Goal: Information Seeking & Learning: Check status

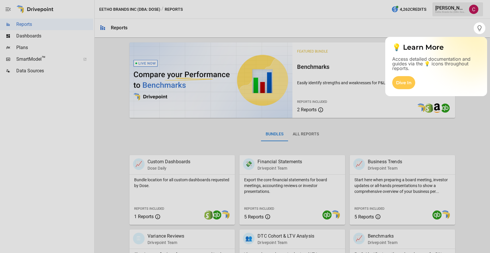
click at [261, 217] on div at bounding box center [245, 143] width 490 height 219
click at [376, 181] on div at bounding box center [245, 143] width 490 height 219
click at [384, 156] on div at bounding box center [245, 143] width 490 height 219
click at [377, 167] on div at bounding box center [245, 143] width 490 height 219
click at [482, 26] on icon "button" at bounding box center [479, 28] width 7 height 7
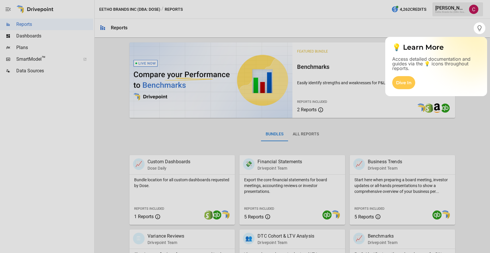
click at [362, 122] on div at bounding box center [245, 143] width 490 height 219
click at [361, 195] on div at bounding box center [245, 143] width 490 height 219
click at [368, 218] on div at bounding box center [245, 143] width 490 height 219
click at [381, 164] on div at bounding box center [245, 143] width 490 height 219
click at [305, 136] on div at bounding box center [245, 143] width 490 height 219
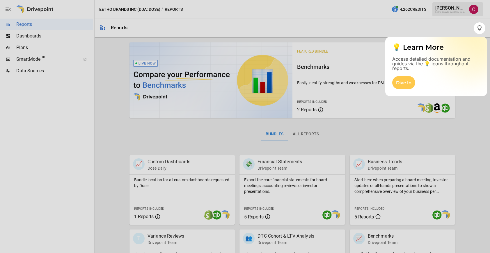
click at [304, 132] on div at bounding box center [245, 143] width 490 height 219
click at [388, 85] on div "Dive In" at bounding box center [436, 86] width 102 height 20
click at [401, 85] on div "Dive In" at bounding box center [403, 82] width 23 height 13
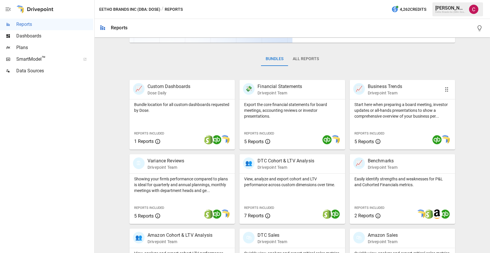
scroll to position [82, 0]
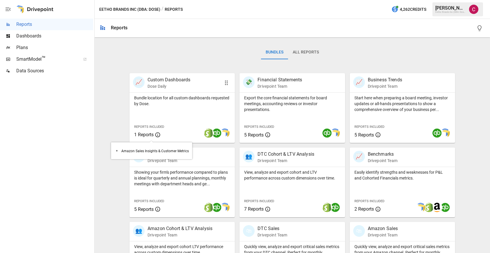
click at [165, 136] on span "1 Reports" at bounding box center [151, 134] width 35 height 7
click at [370, 81] on p "Business Trends" at bounding box center [385, 79] width 34 height 7
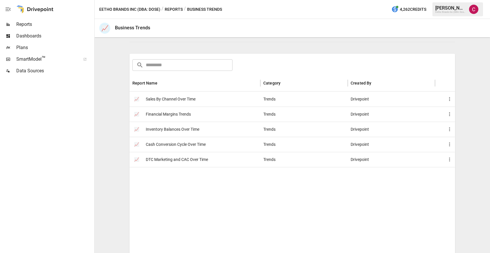
scroll to position [90, 0]
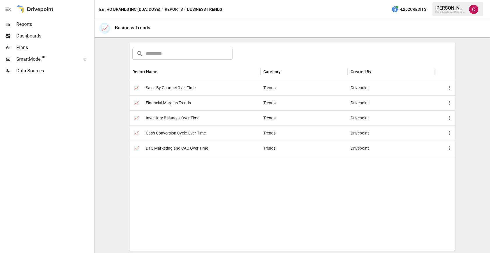
click at [181, 88] on span "Sales By Channel Over Time" at bounding box center [171, 88] width 50 height 15
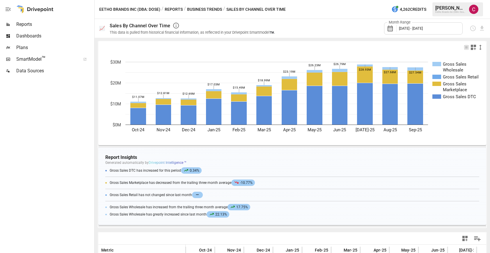
click at [422, 29] on span "[DATE] - [DATE]" at bounding box center [411, 28] width 24 height 4
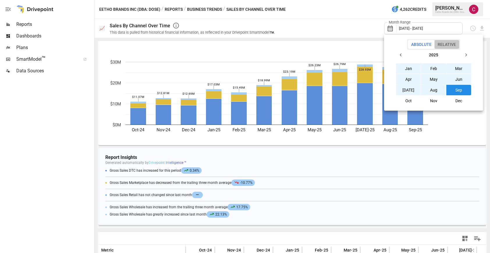
click at [448, 46] on button "Relative" at bounding box center [446, 44] width 25 height 9
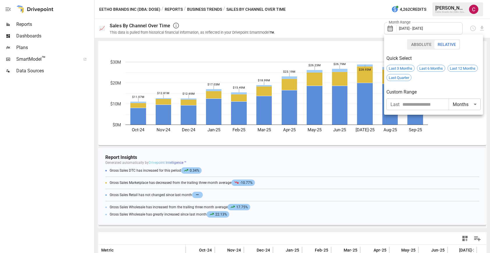
click at [414, 42] on button "Absolute" at bounding box center [421, 44] width 27 height 9
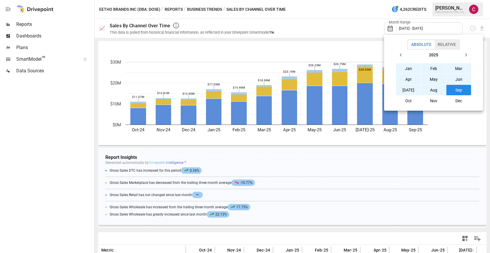
click at [404, 103] on button "Oct" at bounding box center [408, 101] width 25 height 10
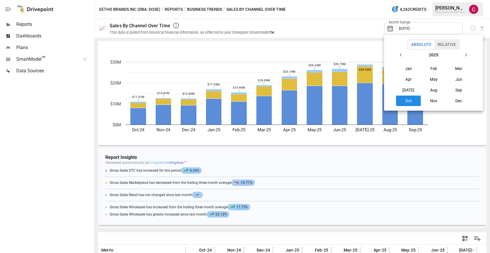
click at [404, 103] on button "Oct" at bounding box center [408, 101] width 25 height 10
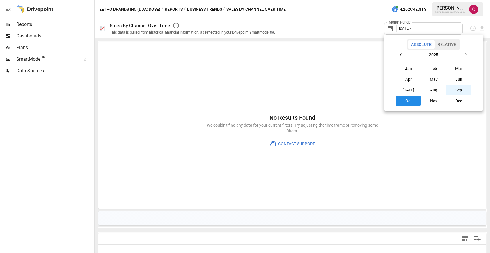
click at [457, 92] on button "Sep" at bounding box center [458, 90] width 25 height 10
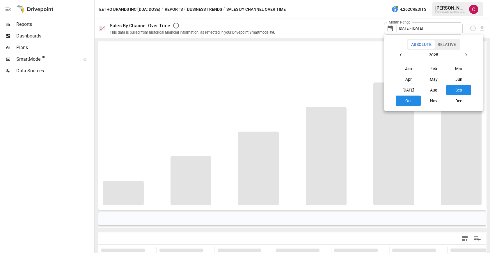
click at [457, 92] on button "Sep" at bounding box center [458, 90] width 25 height 10
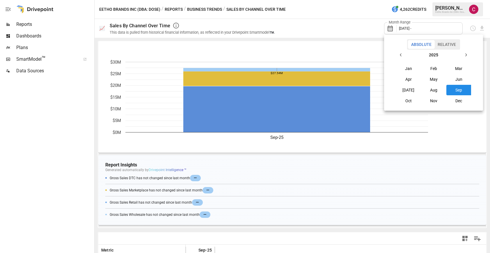
click at [331, 159] on div at bounding box center [245, 126] width 490 height 253
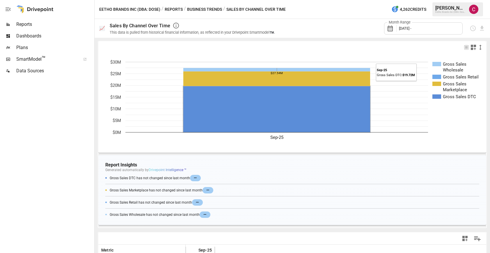
click at [319, 105] on rect "A chart." at bounding box center [276, 109] width 187 height 46
click at [293, 110] on rect "A chart." at bounding box center [276, 109] width 185 height 44
click at [29, 25] on span "Reports" at bounding box center [54, 24] width 77 height 7
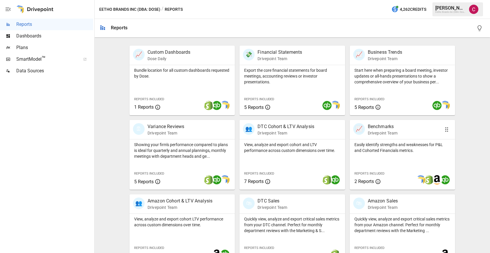
scroll to position [123, 0]
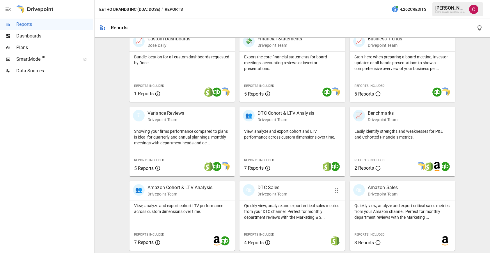
click at [261, 189] on p "DTC Sales" at bounding box center [272, 187] width 30 height 7
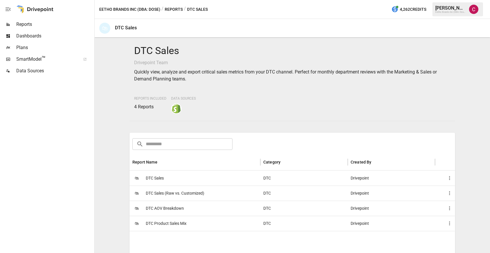
click at [158, 177] on span "DTC Sales" at bounding box center [155, 178] width 18 height 15
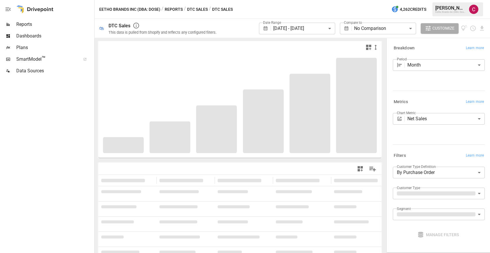
click at [293, 0] on body "**********" at bounding box center [245, 0] width 490 height 0
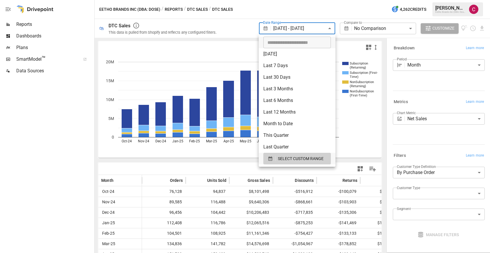
type input "**********"
click at [286, 41] on input "**********" at bounding box center [294, 43] width 63 height 12
click at [286, 27] on div at bounding box center [245, 126] width 490 height 253
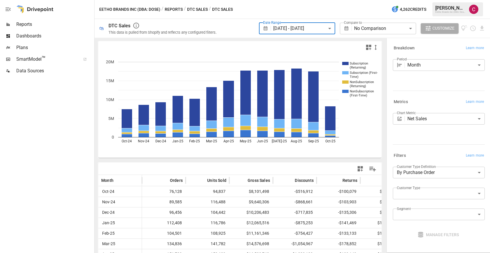
click at [285, 0] on body "**********" at bounding box center [245, 0] width 490 height 0
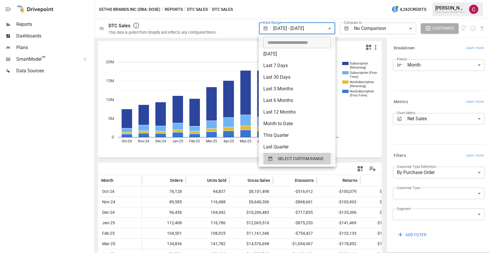
type input "**********"
click at [281, 42] on input "**********" at bounding box center [294, 43] width 63 height 12
click at [133, 25] on div at bounding box center [245, 126] width 490 height 253
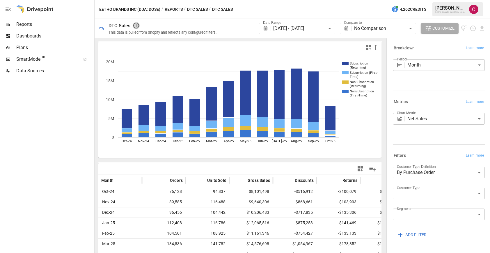
click at [135, 26] on icon "button" at bounding box center [136, 26] width 6 height 6
click at [419, 0] on body "**********" at bounding box center [245, 0] width 490 height 0
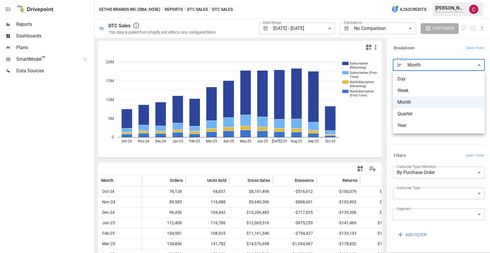
click at [310, 93] on div at bounding box center [245, 126] width 490 height 253
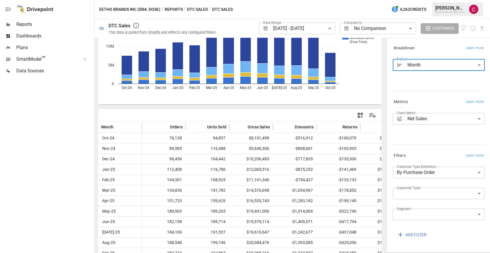
scroll to position [73, 0]
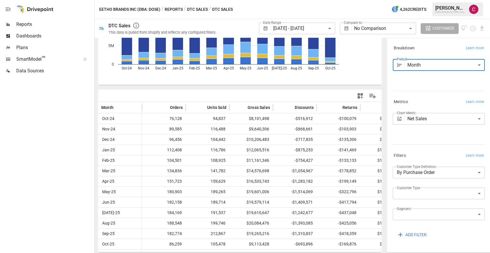
click at [138, 25] on icon "button" at bounding box center [136, 25] width 7 height 7
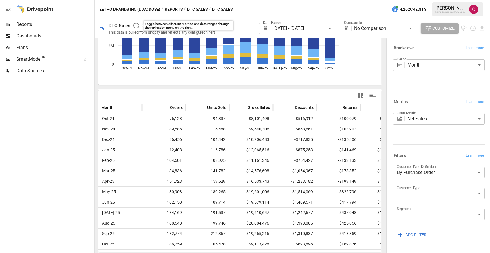
click at [13, 10] on button "button" at bounding box center [8, 9] width 16 height 19
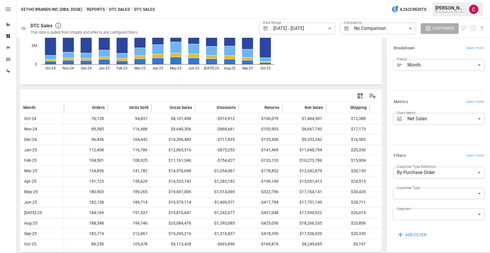
click at [9, 10] on icon "button" at bounding box center [8, 9] width 7 height 7
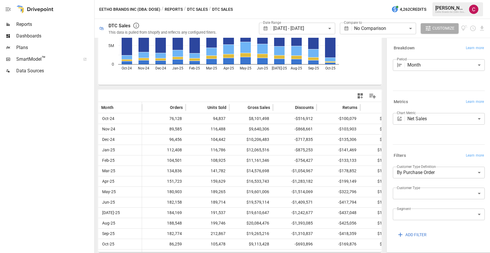
click at [26, 8] on div at bounding box center [34, 9] width 37 height 19
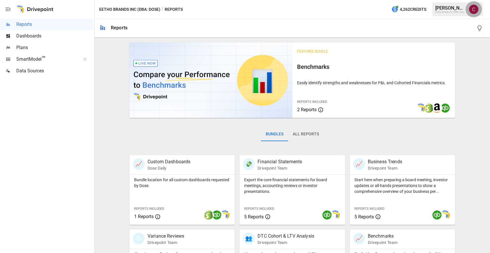
click at [475, 10] on img "Christopher McMullen" at bounding box center [473, 9] width 9 height 9
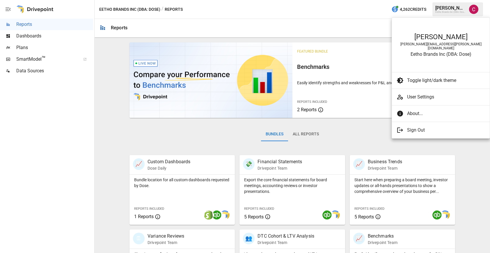
click at [417, 94] on span "User Settings" at bounding box center [446, 97] width 78 height 7
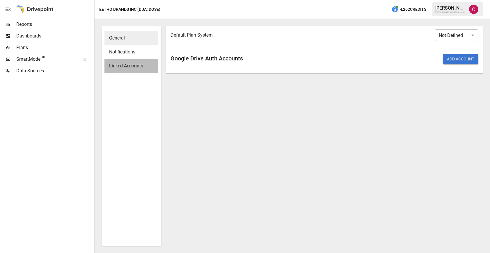
click at [122, 71] on div "Linked Accounts" at bounding box center [131, 66] width 54 height 14
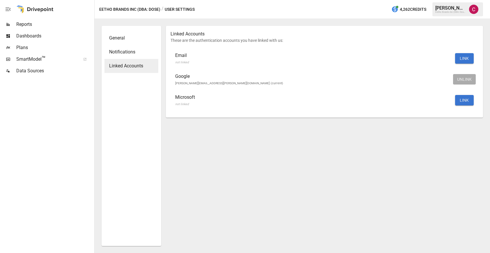
click at [112, 41] on span "General" at bounding box center [131, 38] width 44 height 7
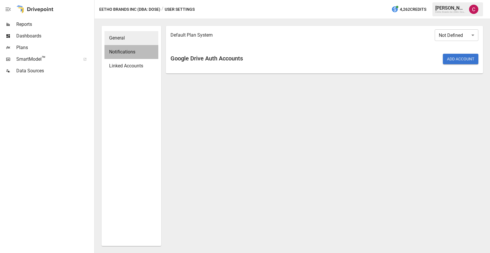
click at [118, 52] on span "Notifications" at bounding box center [131, 52] width 44 height 7
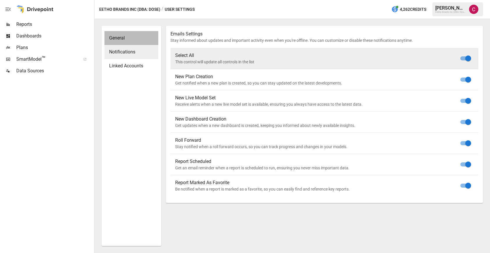
click at [118, 35] on span "General" at bounding box center [131, 38] width 44 height 7
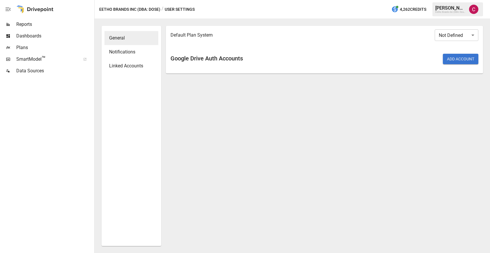
click at [36, 36] on span "Dashboards" at bounding box center [54, 36] width 77 height 7
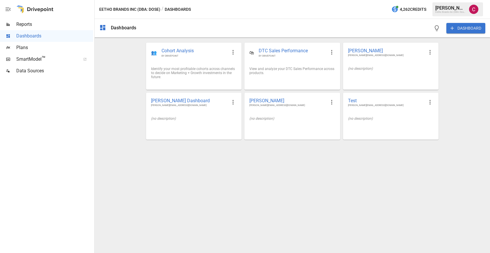
click at [24, 22] on span "Reports" at bounding box center [54, 24] width 77 height 7
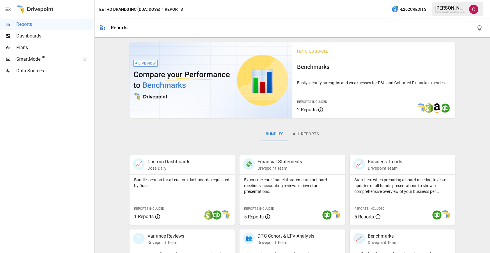
click at [23, 35] on span "Dashboards" at bounding box center [54, 36] width 77 height 7
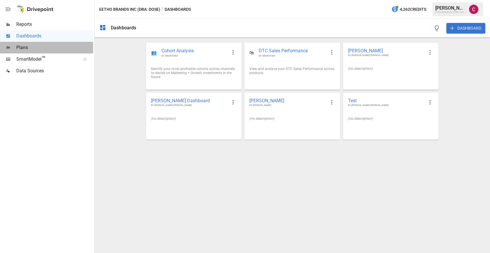
click at [25, 49] on span "Plans" at bounding box center [54, 47] width 77 height 7
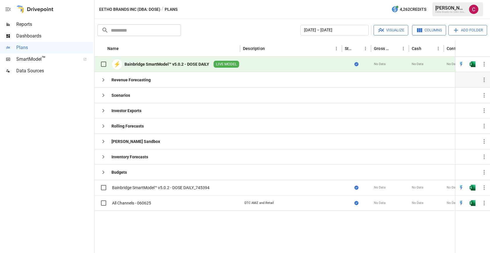
click at [103, 81] on icon "button" at bounding box center [103, 79] width 2 height 3
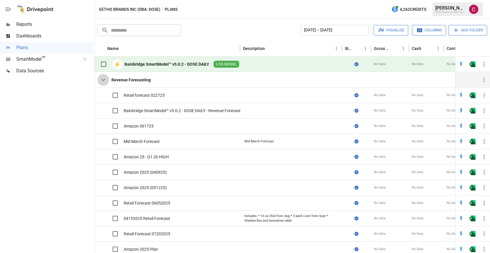
click at [103, 81] on icon "button" at bounding box center [102, 80] width 3 height 2
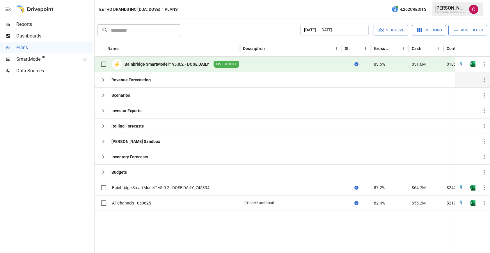
click at [18, 61] on span "SmartModel ™" at bounding box center [46, 59] width 60 height 7
click at [28, 66] on div "Data Sources" at bounding box center [46, 71] width 93 height 12
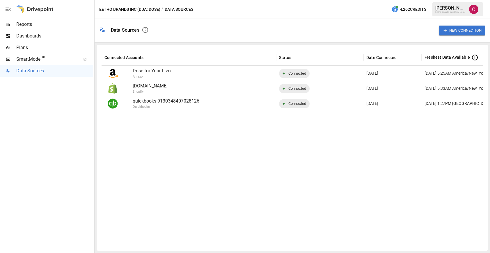
click at [173, 88] on p "[DOMAIN_NAME]" at bounding box center [203, 86] width 140 height 7
